Goal: Use online tool/utility: Utilize a website feature to perform a specific function

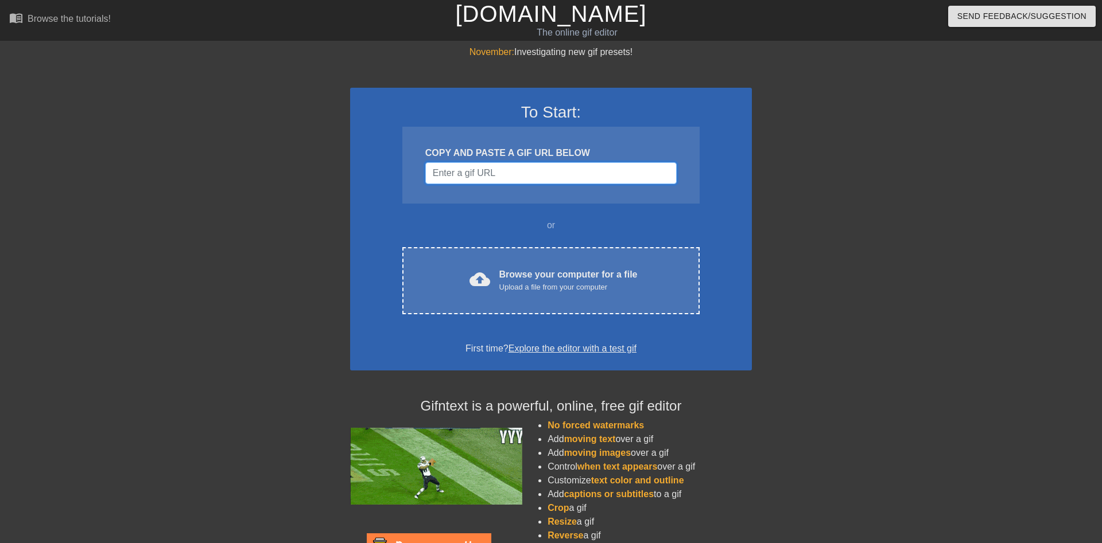
click at [484, 182] on input "Username" at bounding box center [550, 173] width 251 height 22
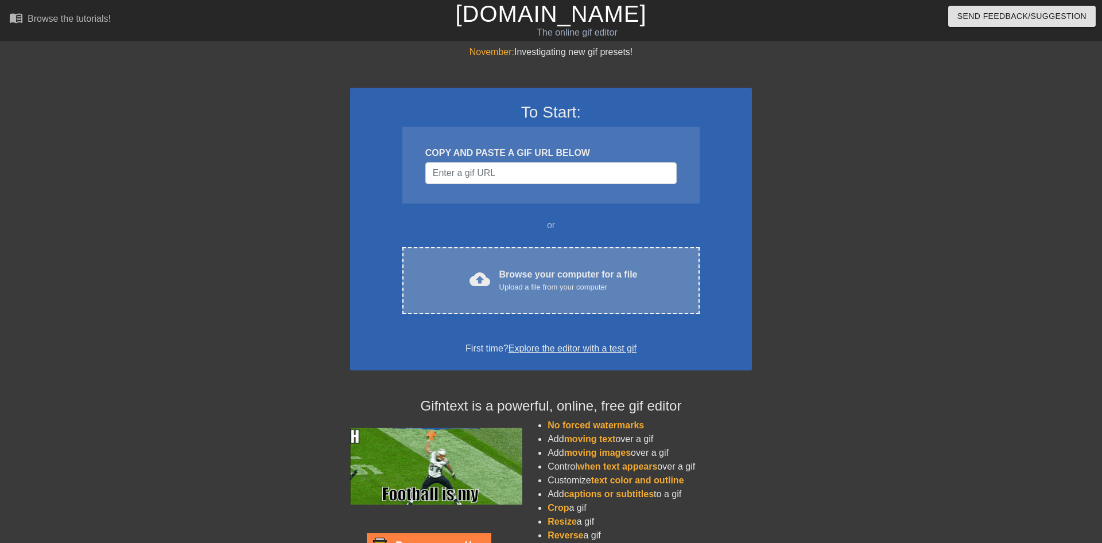
click at [502, 271] on div "Browse your computer for a file Upload a file from your computer" at bounding box center [568, 280] width 138 height 25
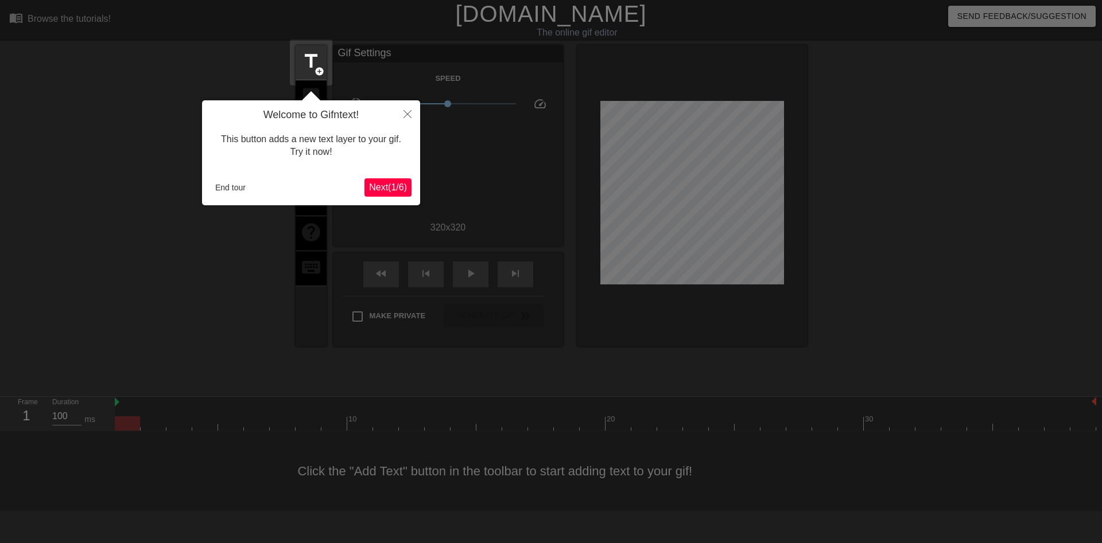
click at [383, 185] on span "Next ( 1 / 6 )" at bounding box center [388, 187] width 38 height 10
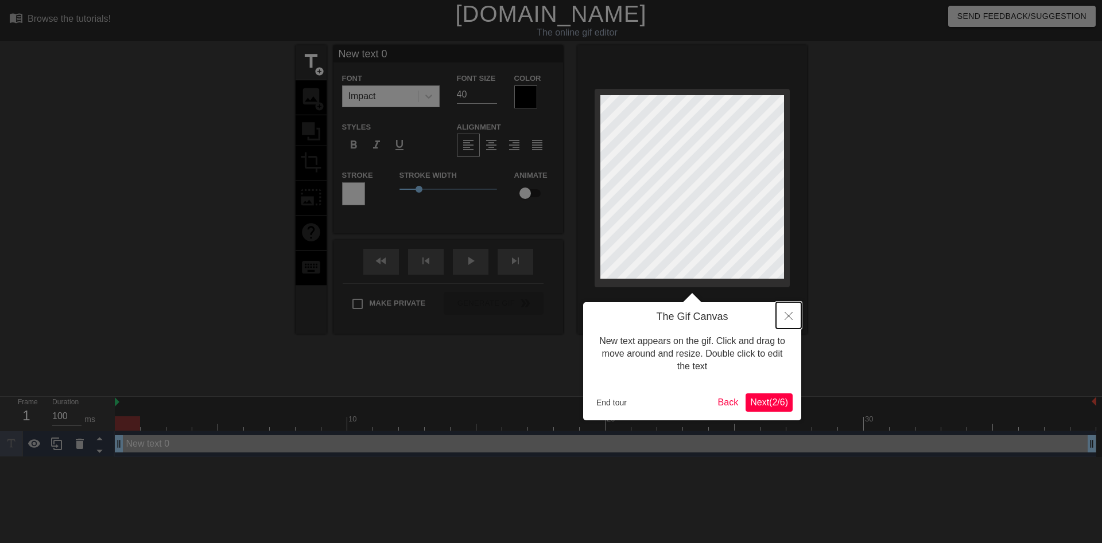
click at [789, 317] on icon "Close" at bounding box center [788, 316] width 8 height 8
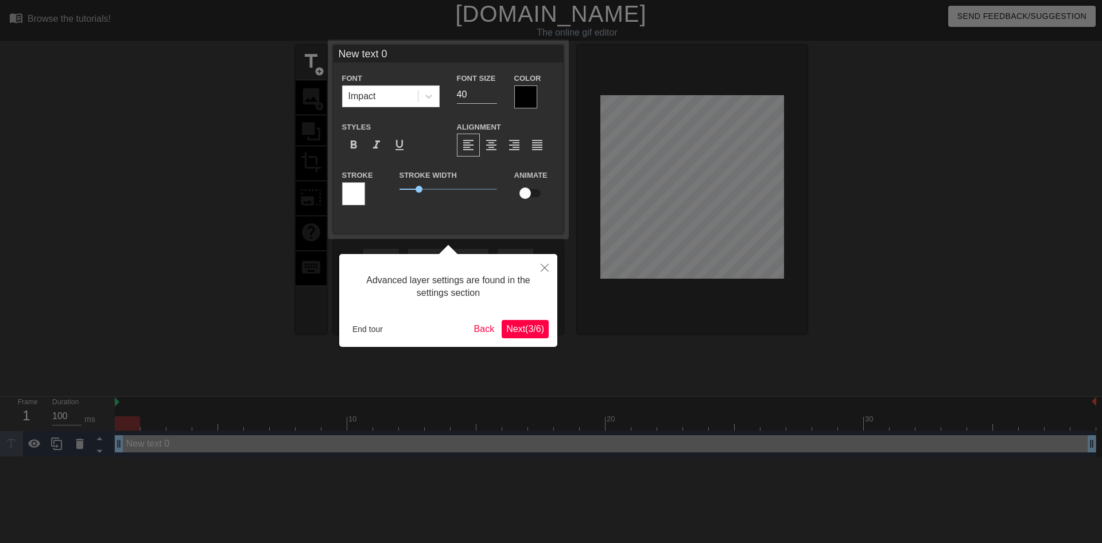
click at [403, 192] on span "1" at bounding box center [448, 189] width 98 height 14
click at [546, 266] on icon "Close" at bounding box center [545, 268] width 8 height 8
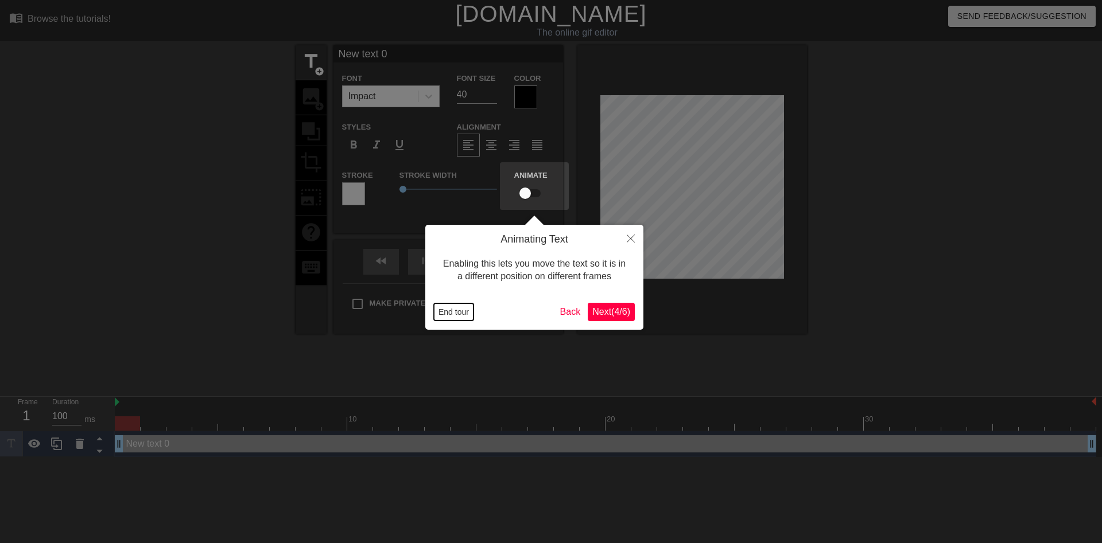
click at [438, 308] on button "End tour" at bounding box center [454, 312] width 40 height 17
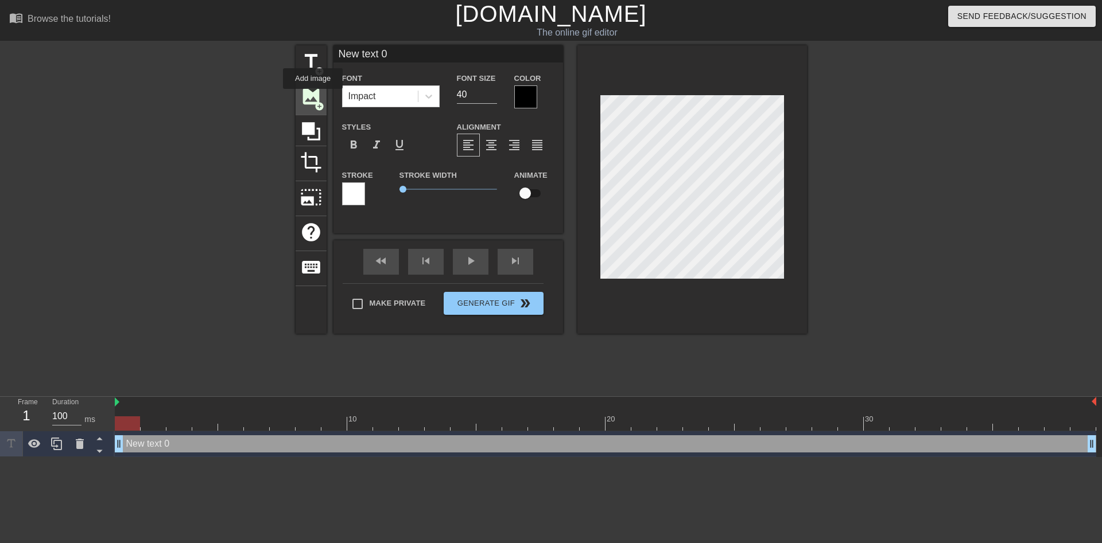
click at [313, 97] on span "image" at bounding box center [311, 96] width 22 height 22
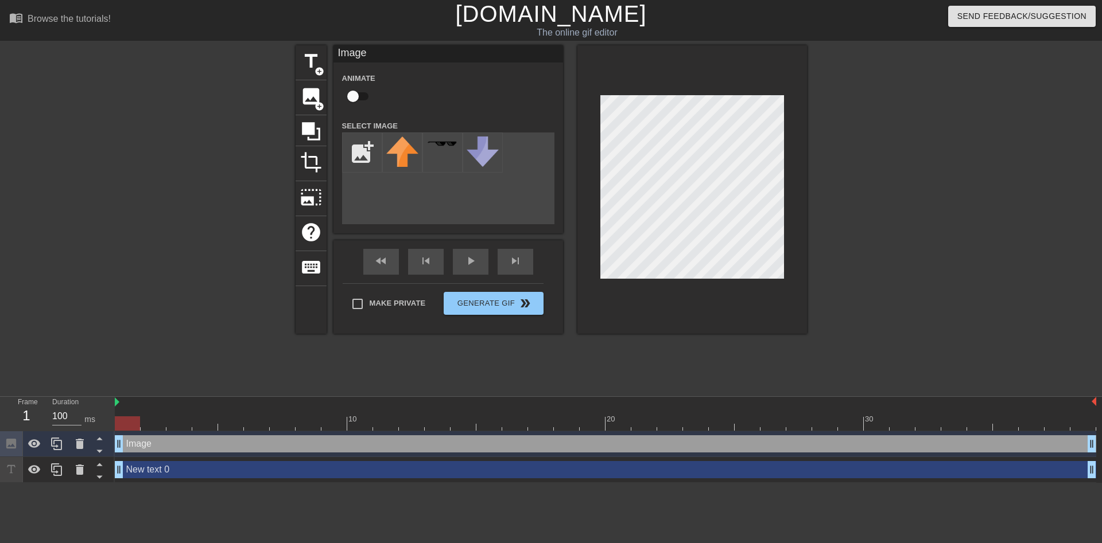
click at [213, 339] on div at bounding box center [196, 217] width 172 height 344
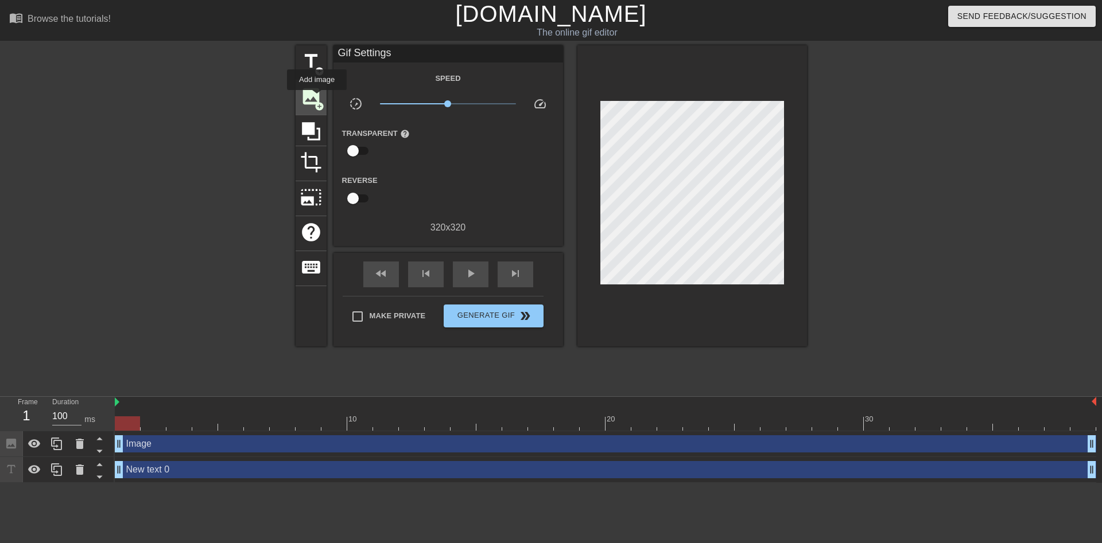
click at [317, 98] on span "image" at bounding box center [311, 96] width 22 height 22
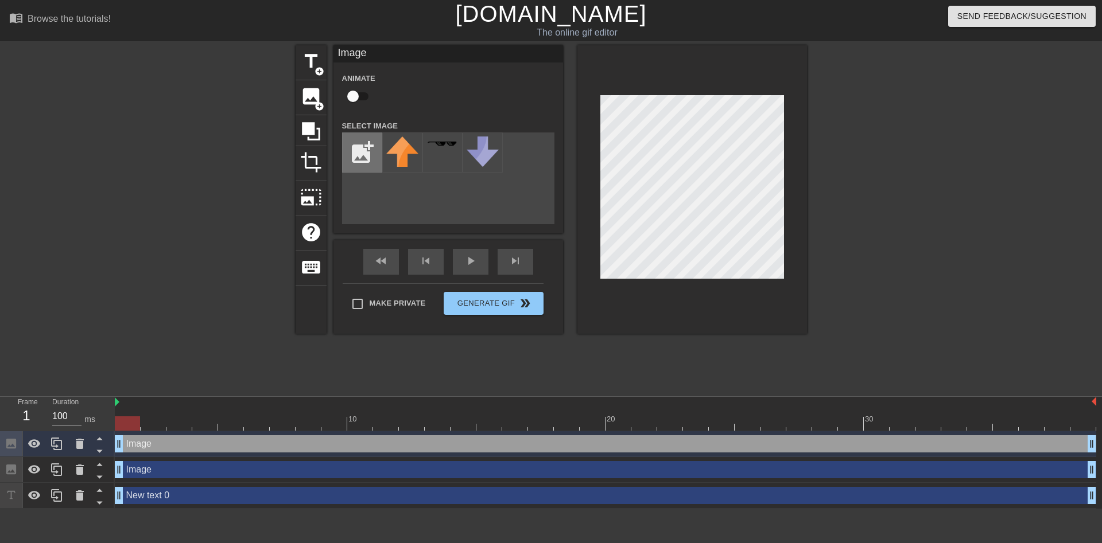
click at [368, 148] on input "file" at bounding box center [362, 152] width 39 height 39
type input "C:\fakepath\IMG_0181-removebg-preview.png"
click at [399, 164] on img at bounding box center [402, 171] width 32 height 69
click at [807, 211] on div "title add_circle image add_circle crop photo_size_select_large help keyboard Im…" at bounding box center [551, 217] width 1102 height 344
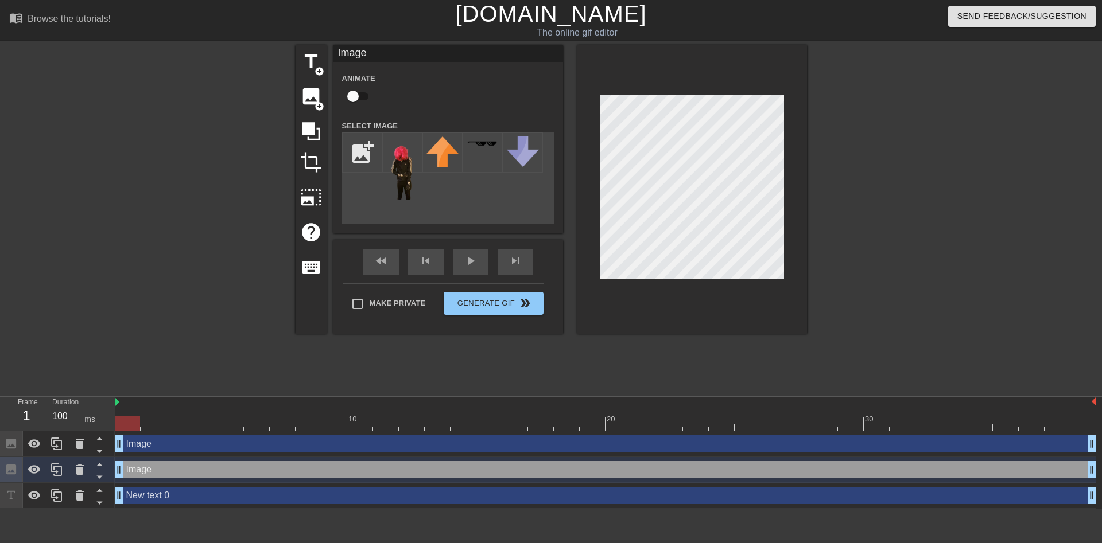
click at [458, 178] on div "add_photo_alternate" at bounding box center [448, 179] width 212 height 92
click at [432, 193] on div "add_photo_alternate" at bounding box center [448, 179] width 212 height 92
click at [440, 152] on img at bounding box center [442, 152] width 32 height 30
click at [454, 150] on img at bounding box center [442, 152] width 32 height 30
click at [430, 147] on img at bounding box center [442, 152] width 32 height 30
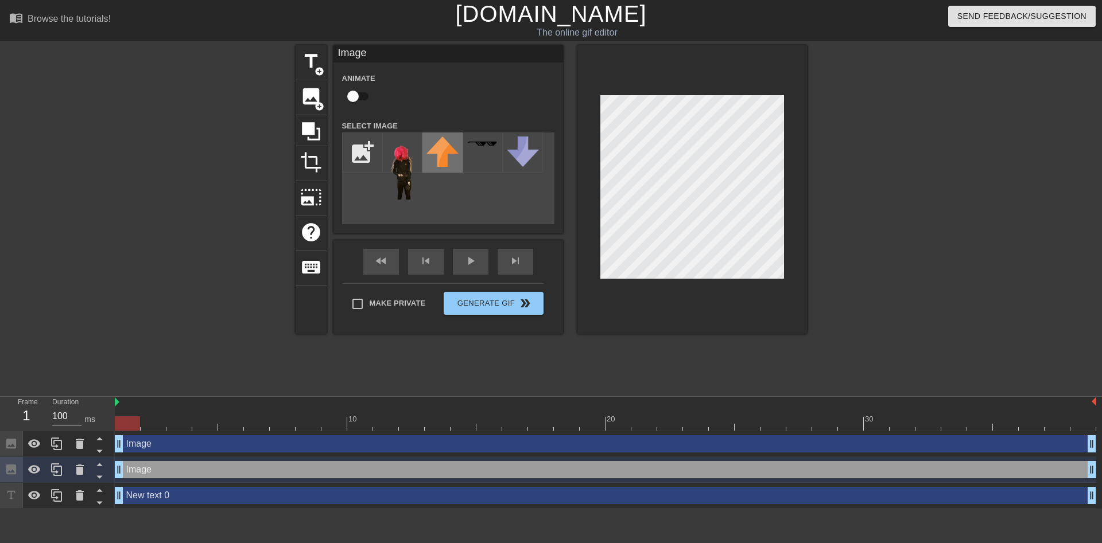
click at [430, 147] on img at bounding box center [442, 152] width 32 height 30
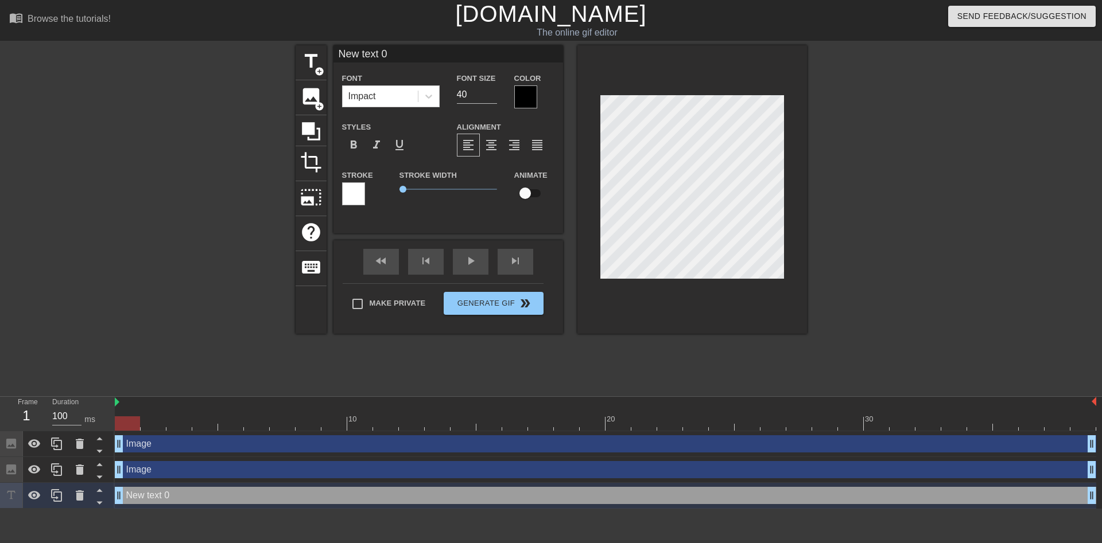
click at [137, 509] on html "menu_book Browse the tutorials! [DOMAIN_NAME] The online gif editor Send Feedba…" at bounding box center [551, 254] width 1102 height 509
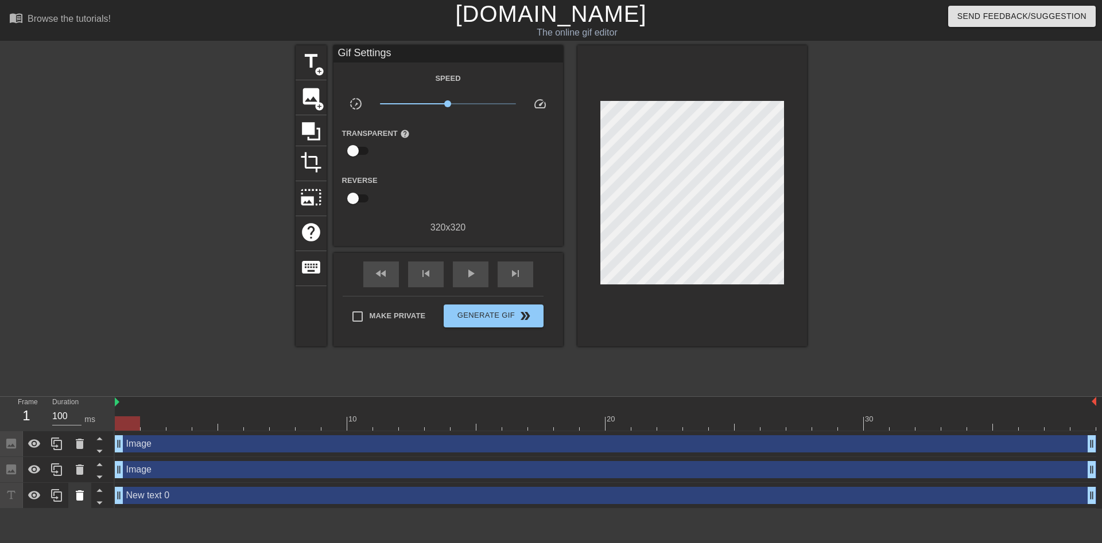
click at [83, 493] on icon at bounding box center [80, 496] width 14 height 14
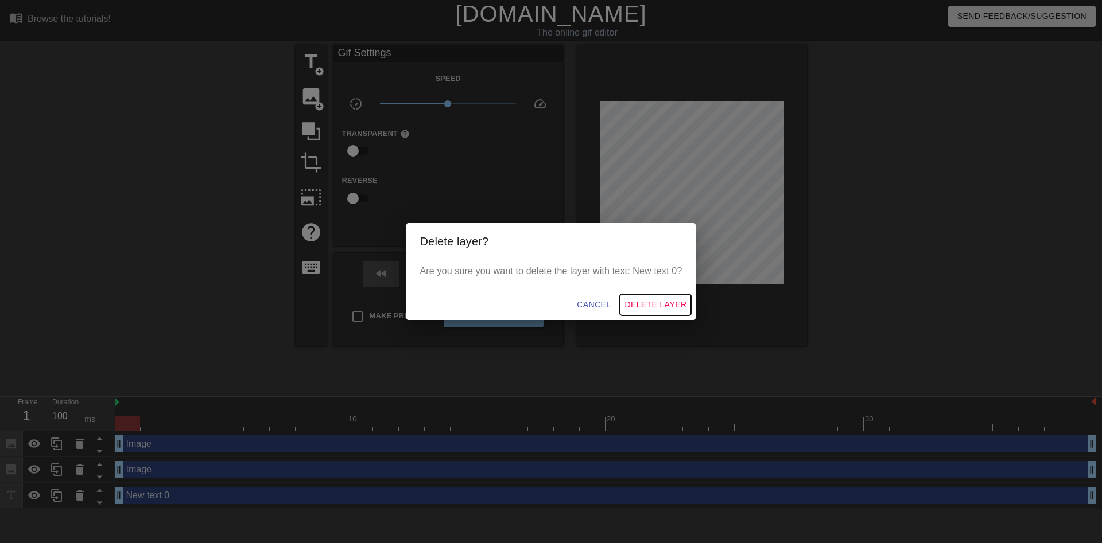
click at [650, 303] on span "Delete Layer" at bounding box center [655, 305] width 62 height 14
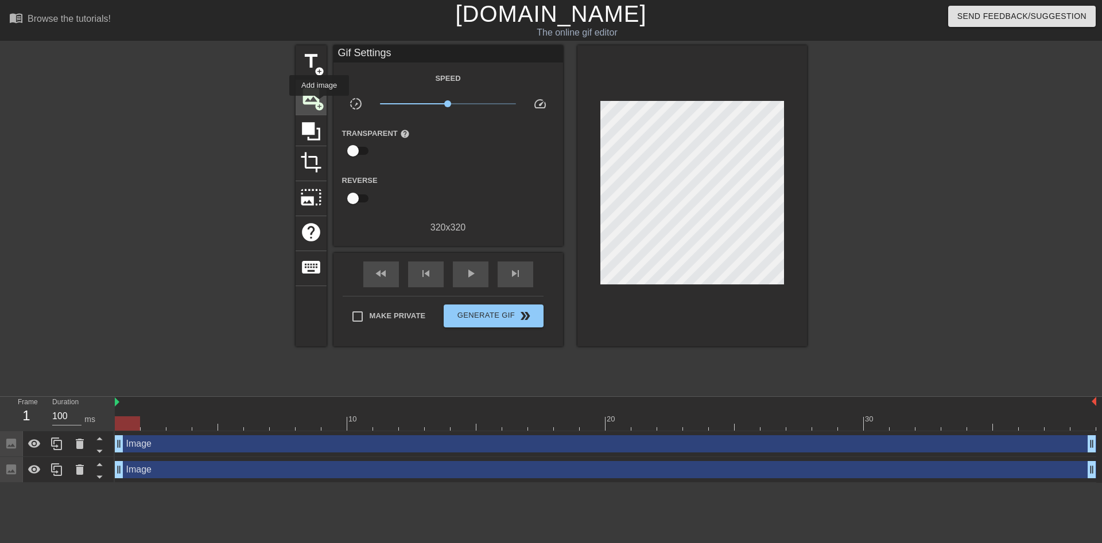
click at [319, 104] on span "add_circle" at bounding box center [319, 107] width 10 height 10
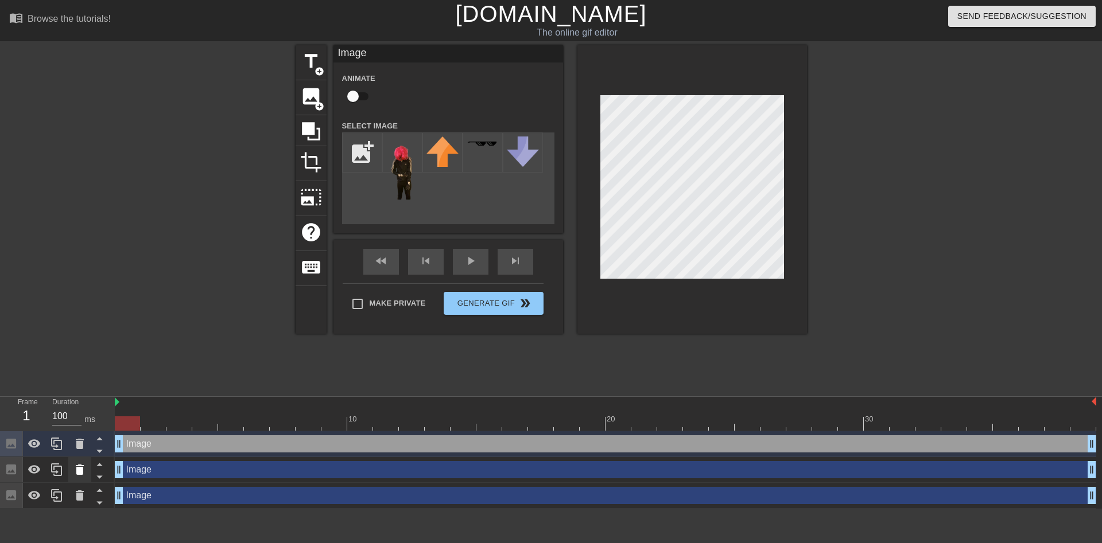
click at [81, 468] on icon at bounding box center [80, 470] width 14 height 14
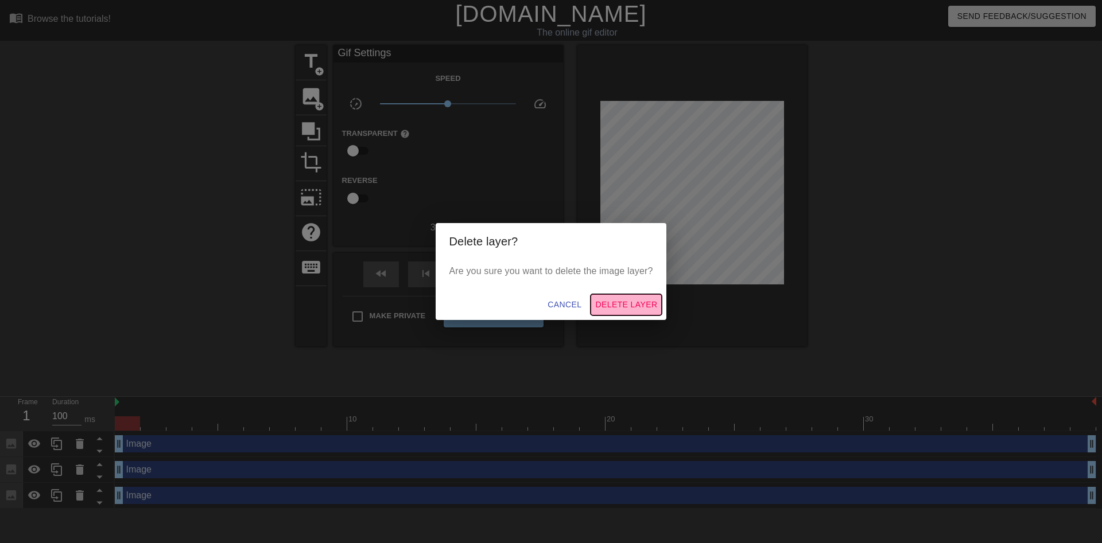
click at [608, 302] on span "Delete Layer" at bounding box center [626, 305] width 62 height 14
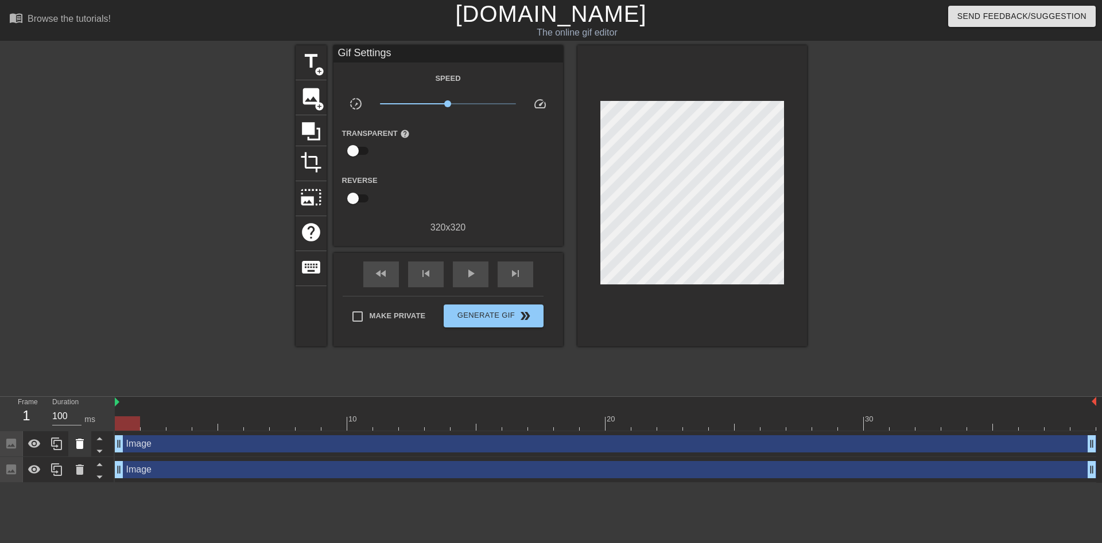
click at [76, 444] on icon at bounding box center [80, 444] width 8 height 10
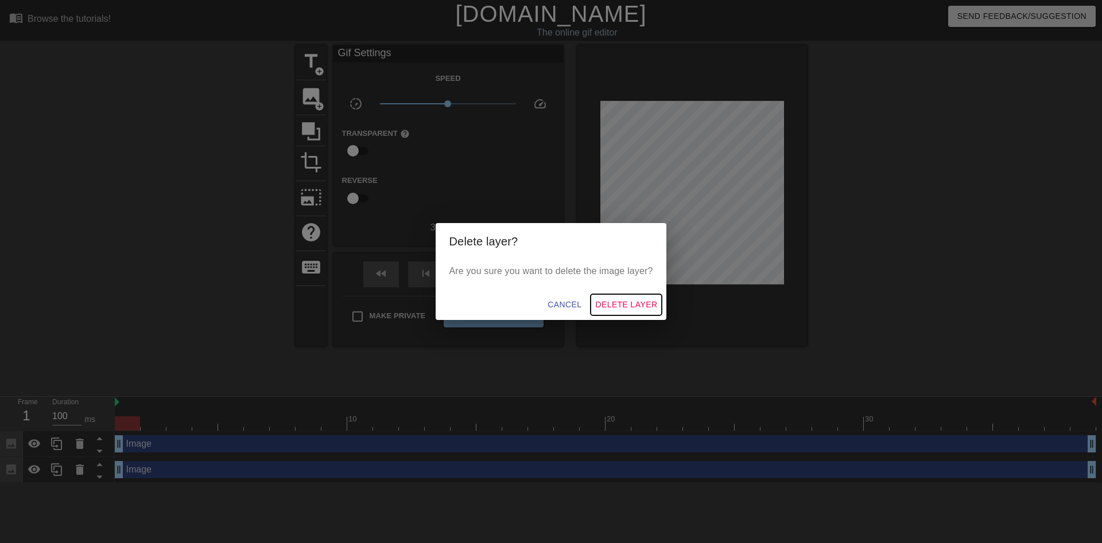
drag, startPoint x: 620, startPoint y: 305, endPoint x: 607, endPoint y: 310, distance: 14.0
click at [619, 306] on span "Delete Layer" at bounding box center [626, 305] width 62 height 14
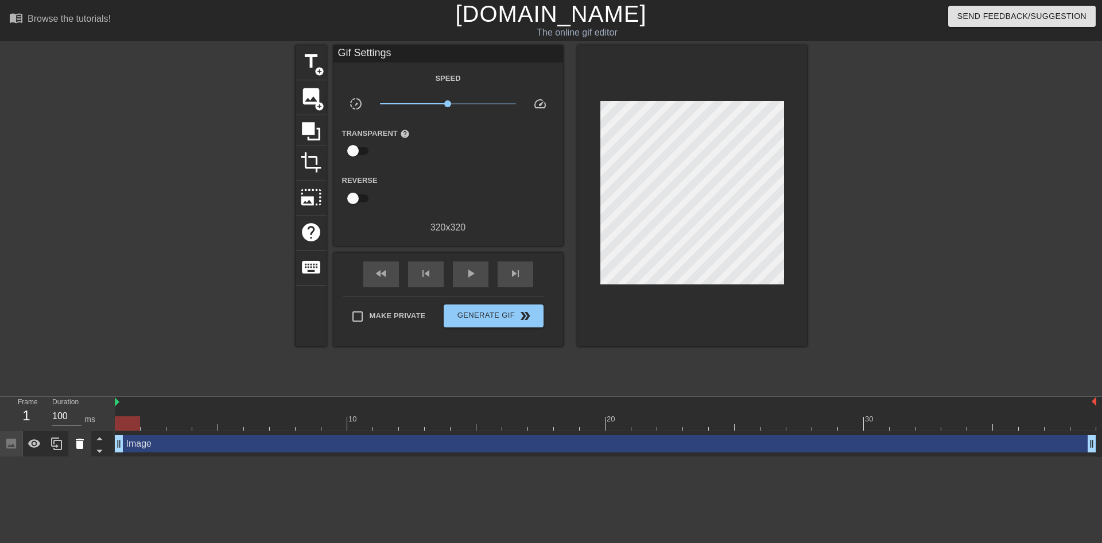
click at [84, 442] on icon at bounding box center [80, 444] width 14 height 14
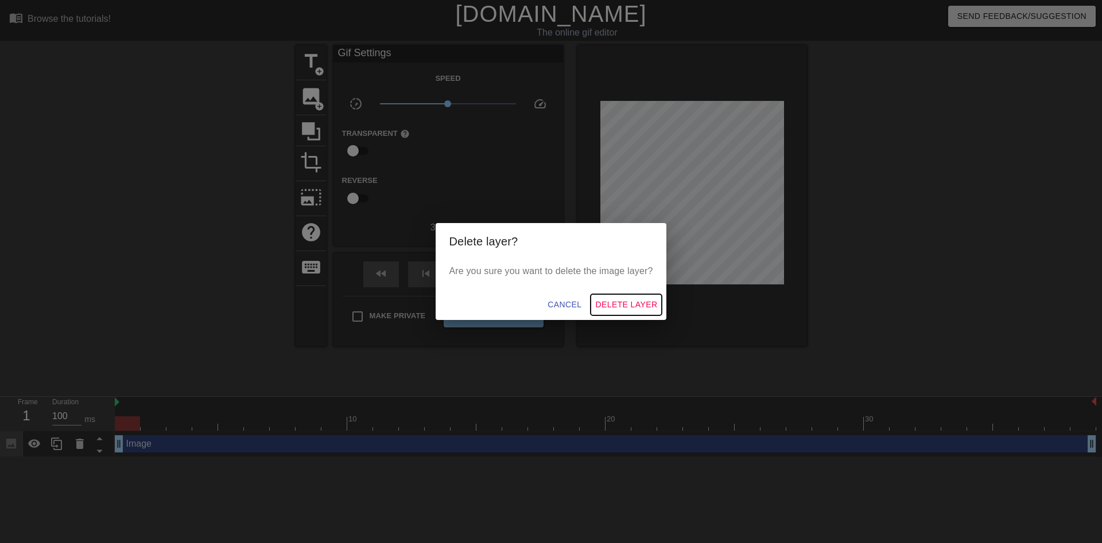
click at [635, 302] on span "Delete Layer" at bounding box center [626, 305] width 62 height 14
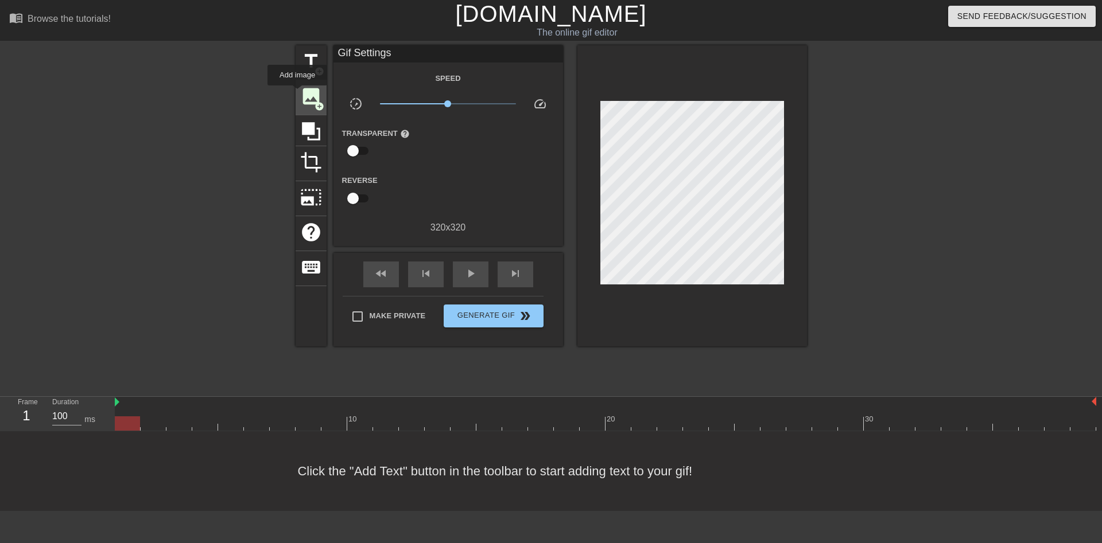
click at [297, 94] on div "image add_circle" at bounding box center [311, 97] width 31 height 35
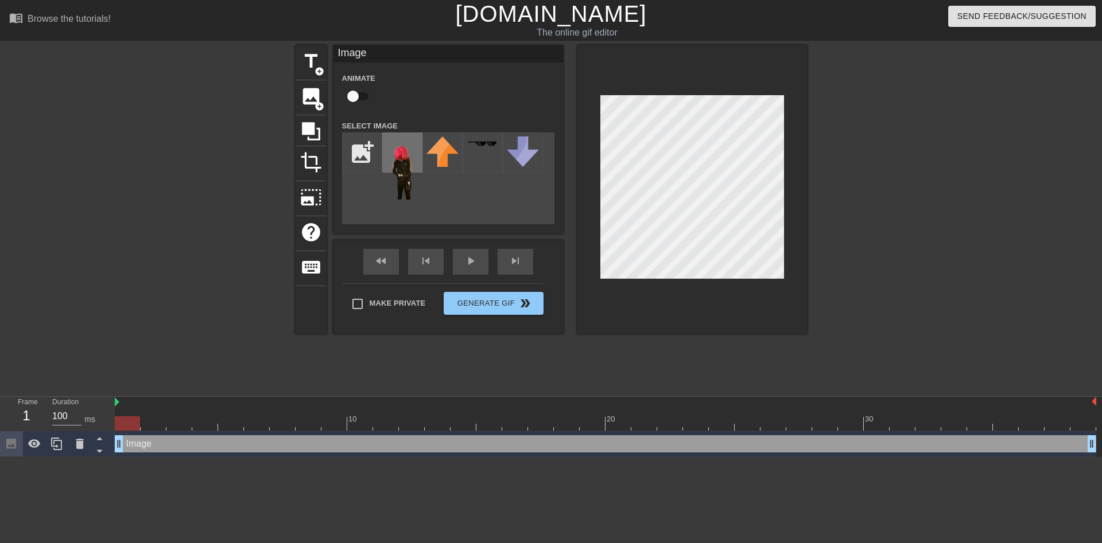
click at [411, 160] on img at bounding box center [402, 171] width 32 height 69
click at [428, 457] on html "menu_book Browse the tutorials! [DOMAIN_NAME] The online gif editor Send Feedba…" at bounding box center [551, 228] width 1102 height 457
click at [617, 310] on div at bounding box center [692, 189] width 230 height 289
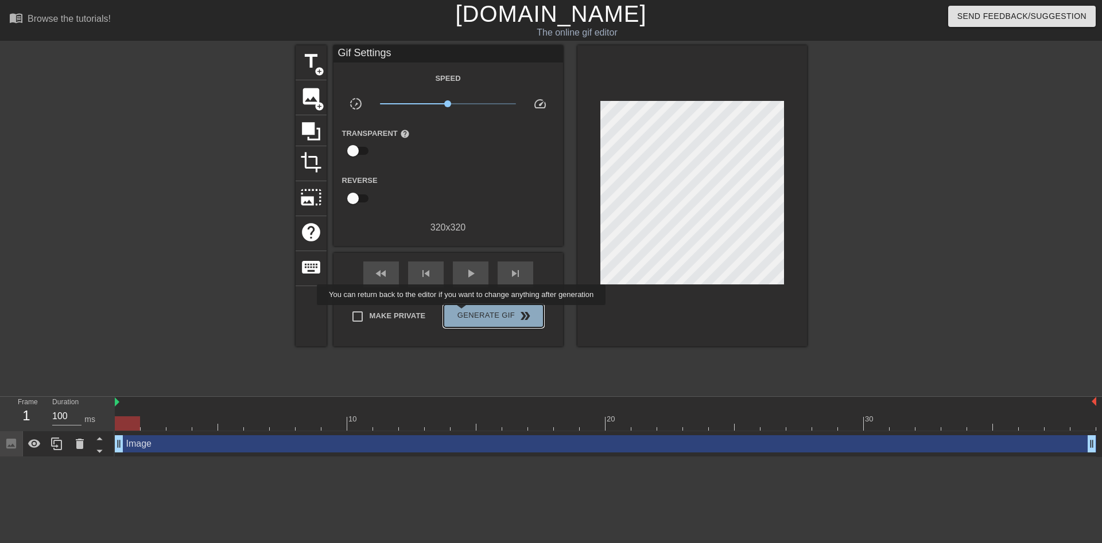
click at [462, 313] on span "Generate Gif double_arrow" at bounding box center [493, 316] width 90 height 14
